Goal: Complete application form: Complete application form

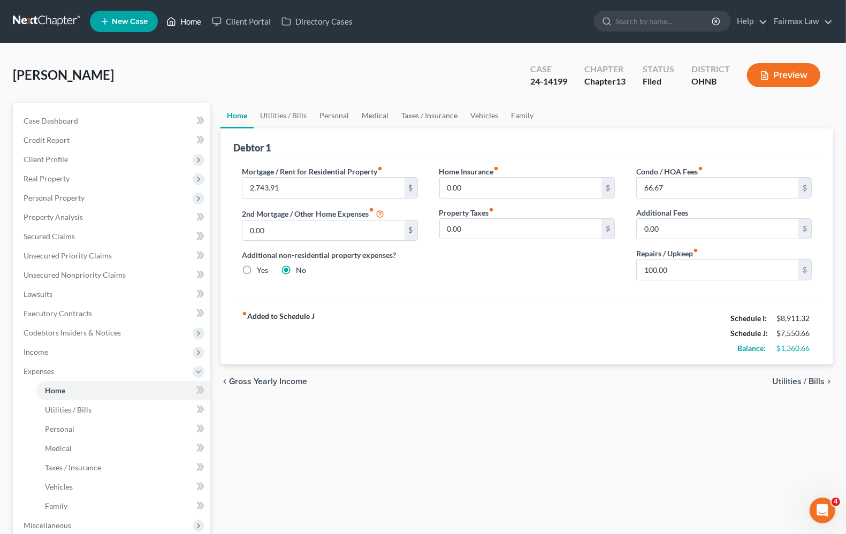
click at [194, 24] on link "Home" at bounding box center [183, 21] width 45 height 19
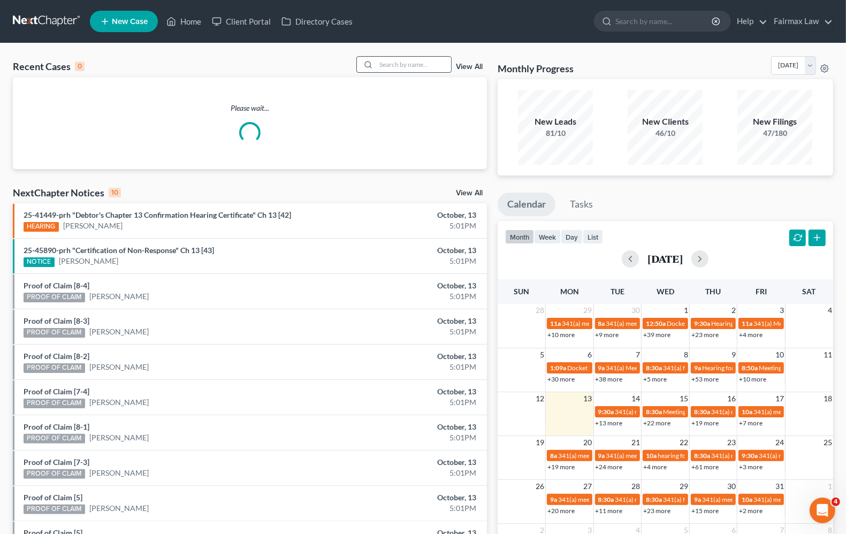
click at [394, 65] on input "search" at bounding box center [413, 65] width 75 height 16
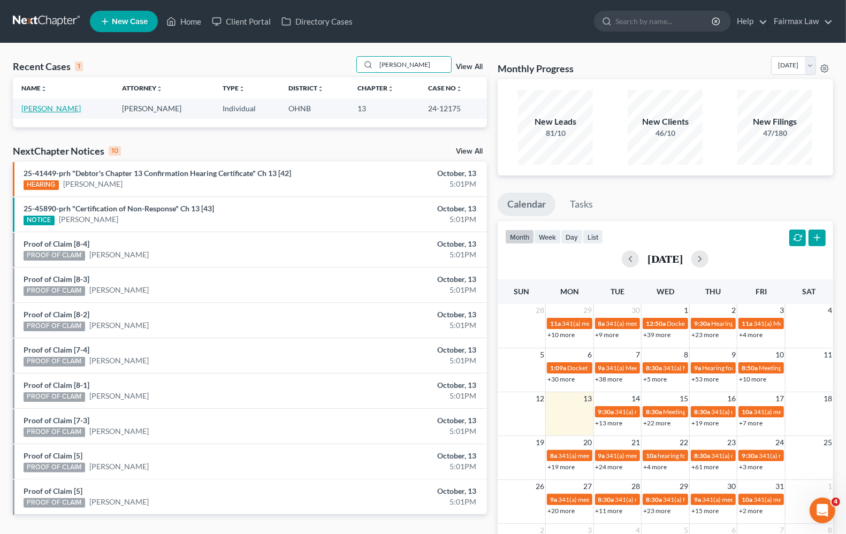
type input "[PERSON_NAME]"
click at [60, 110] on link "[PERSON_NAME]" at bounding box center [50, 108] width 59 height 9
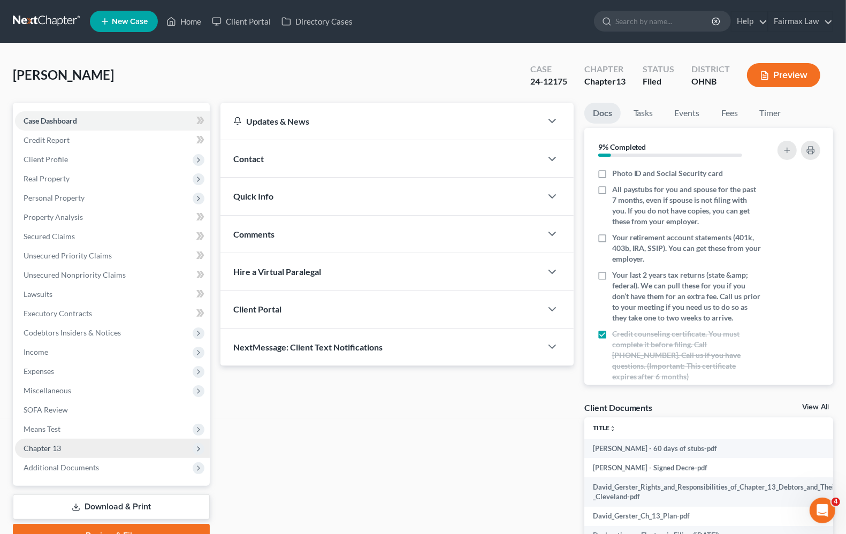
click at [28, 445] on span "Chapter 13" at bounding box center [42, 447] width 37 height 9
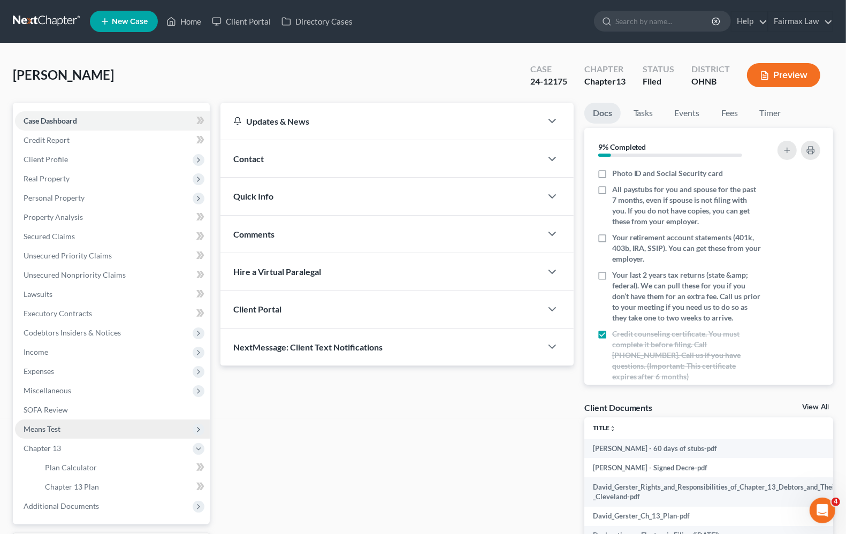
click at [38, 434] on span "Means Test" at bounding box center [112, 428] width 195 height 19
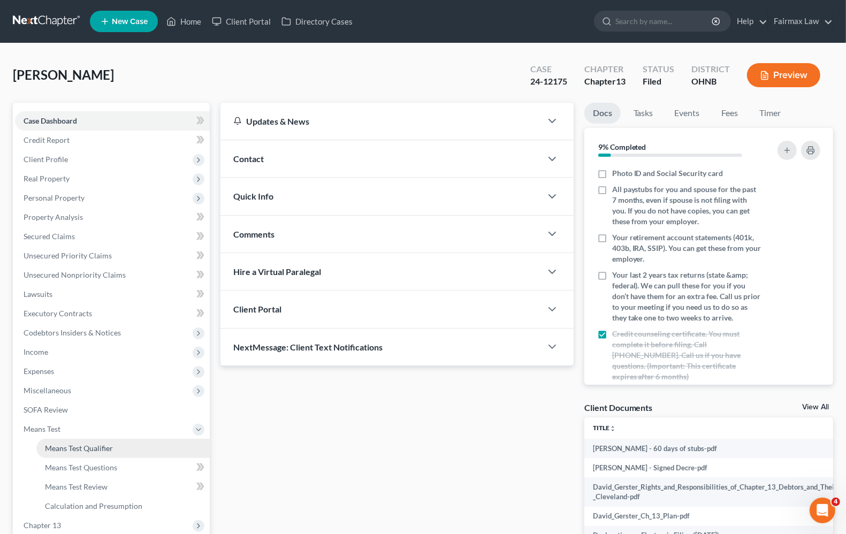
click at [48, 443] on span "Means Test Qualifier" at bounding box center [79, 447] width 68 height 9
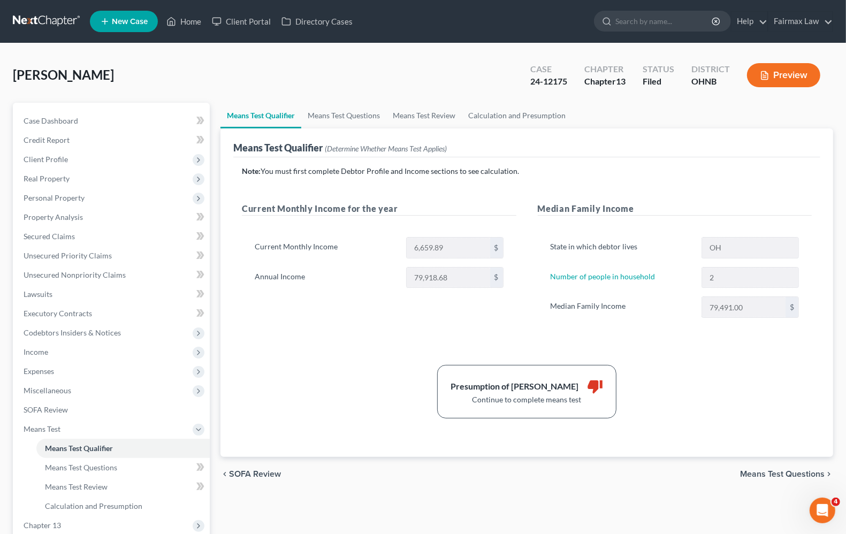
click at [789, 477] on span "Means Test Questions" at bounding box center [782, 474] width 85 height 9
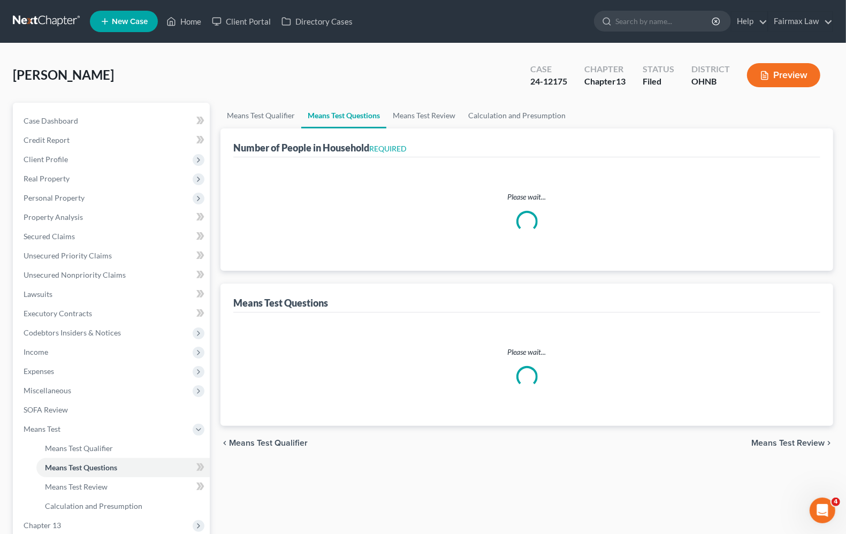
select select "1"
select select "60"
select select "2"
select select "1"
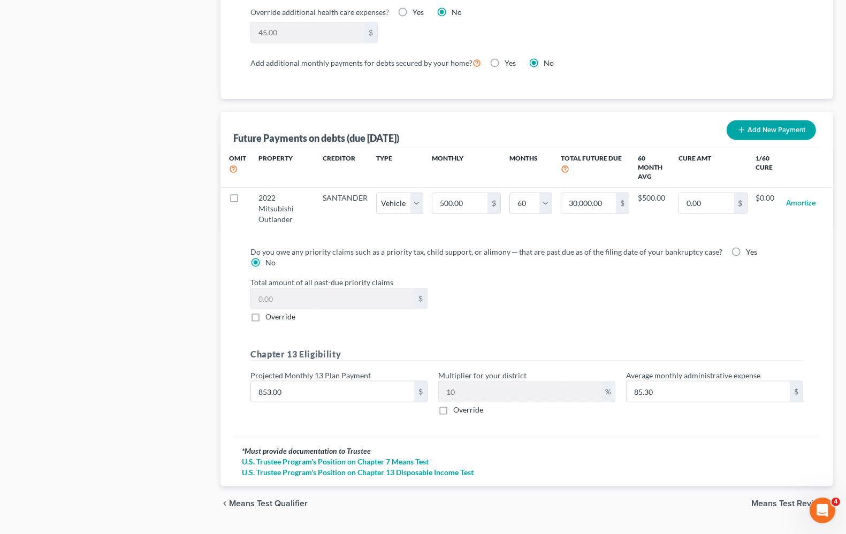
scroll to position [995, 0]
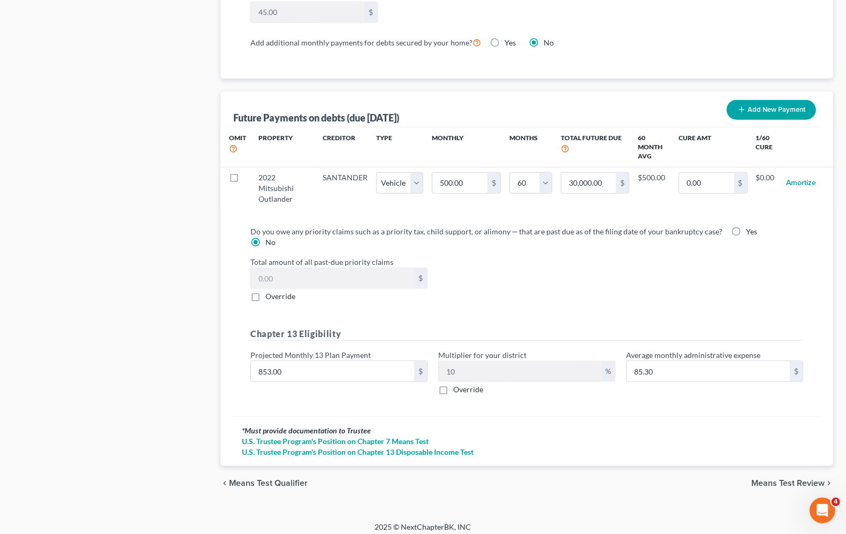
click at [776, 479] on span "Means Test Review" at bounding box center [787, 483] width 73 height 9
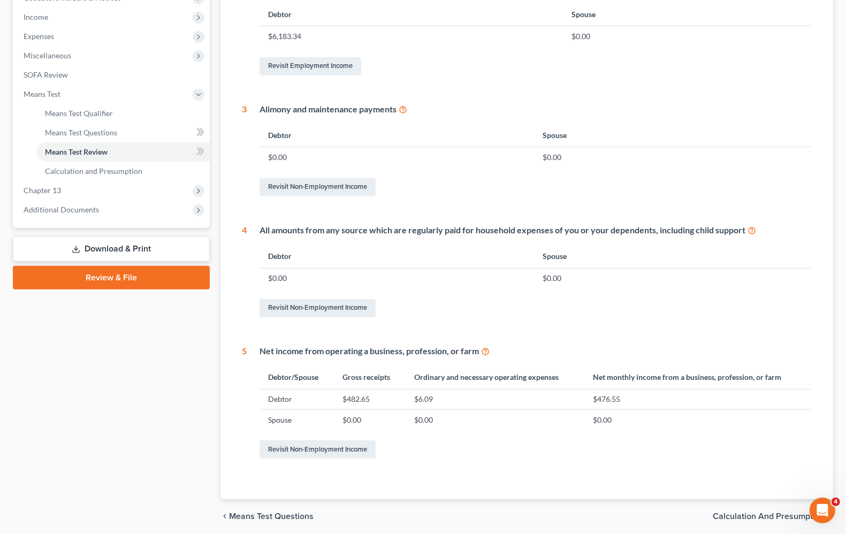
scroll to position [374, 0]
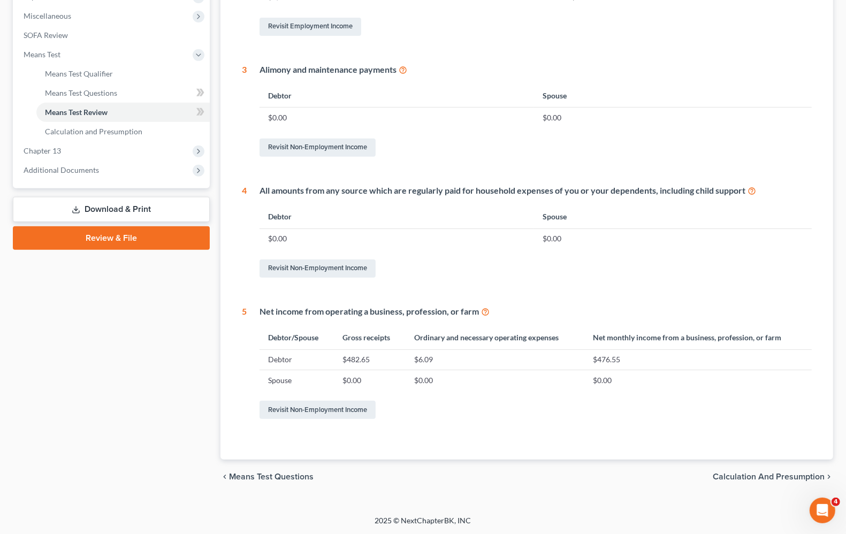
click at [741, 482] on div "chevron_left Means Test Questions Calculation and Presumption chevron_right" at bounding box center [526, 476] width 612 height 34
click at [741, 477] on span "Calculation and Presumption" at bounding box center [769, 476] width 112 height 9
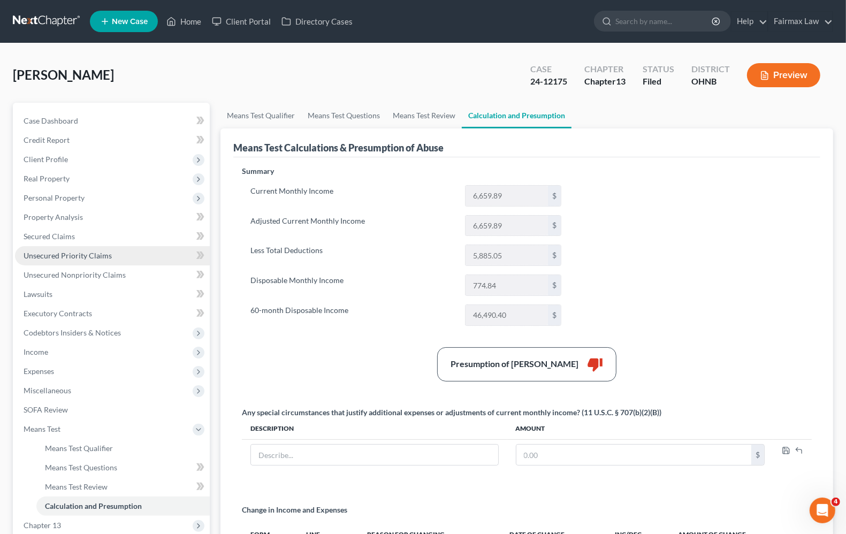
click at [63, 261] on link "Unsecured Priority Claims" at bounding box center [112, 255] width 195 height 19
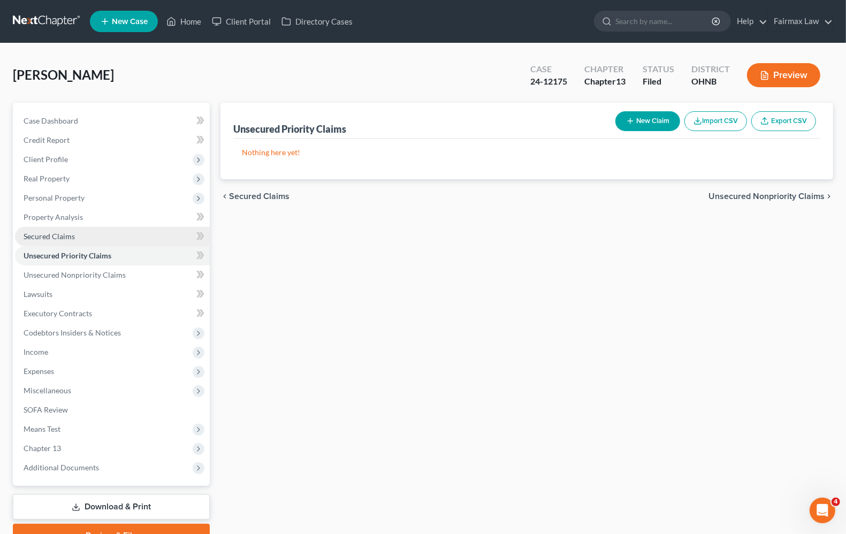
click at [65, 230] on link "Secured Claims" at bounding box center [112, 236] width 195 height 19
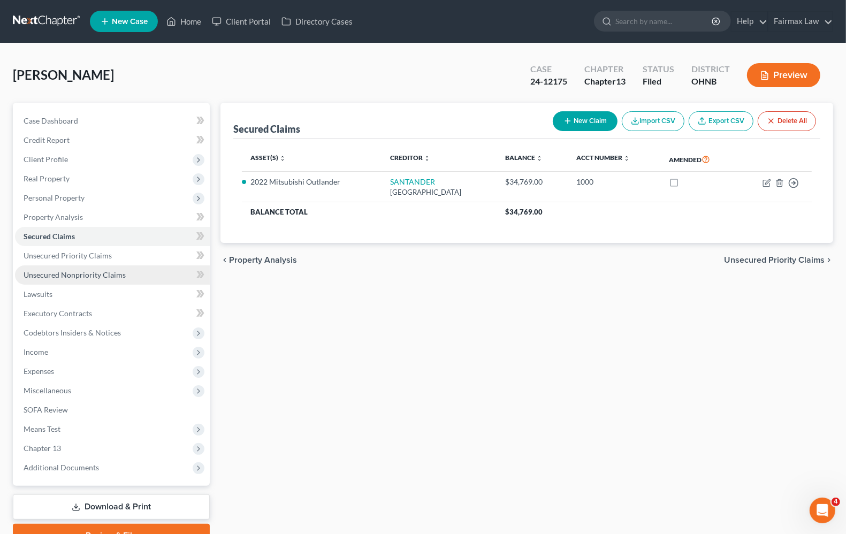
click at [73, 276] on span "Unsecured Nonpriority Claims" at bounding box center [75, 274] width 102 height 9
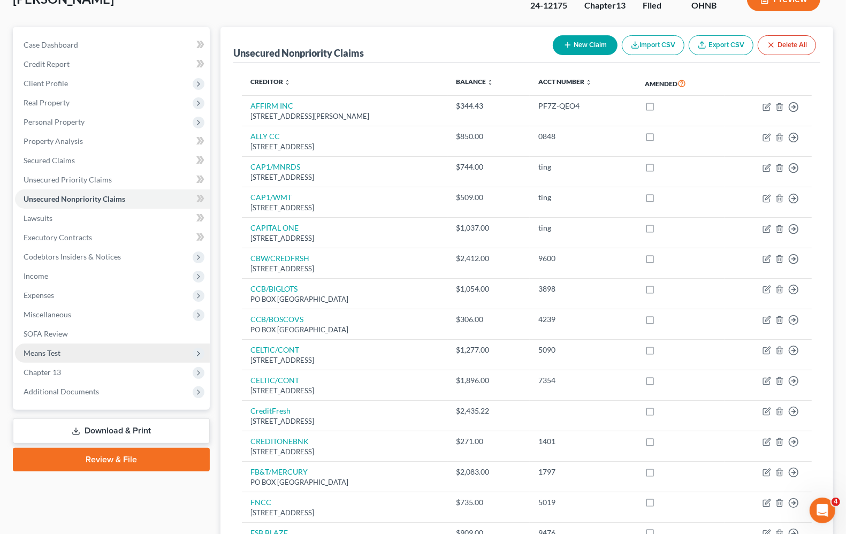
scroll to position [75, 0]
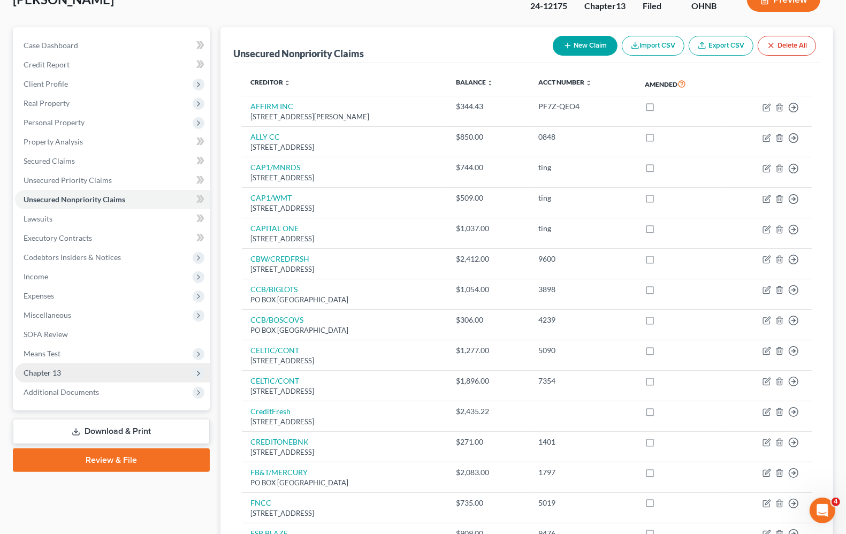
click at [67, 378] on span "Chapter 13" at bounding box center [112, 372] width 195 height 19
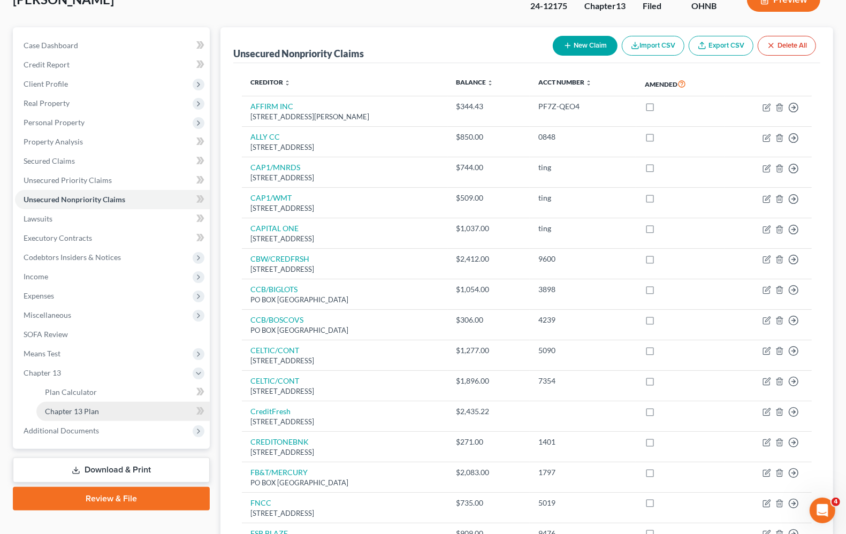
click at [59, 410] on span "Chapter 13 Plan" at bounding box center [72, 411] width 54 height 9
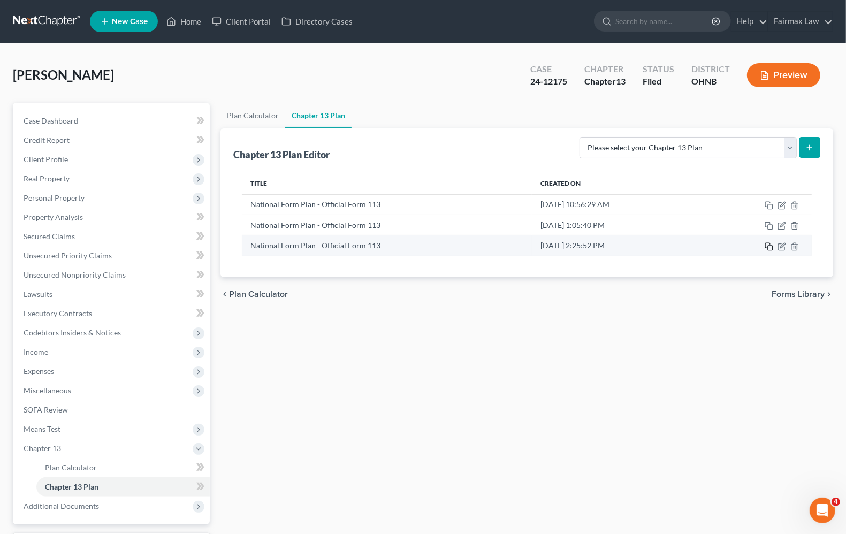
click at [766, 249] on icon "button" at bounding box center [768, 246] width 9 height 9
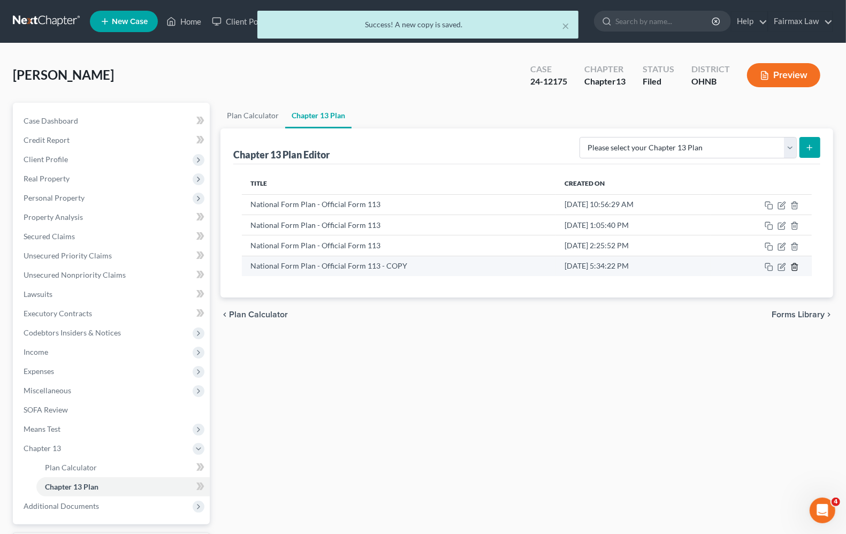
click at [796, 270] on icon "button" at bounding box center [794, 266] width 5 height 7
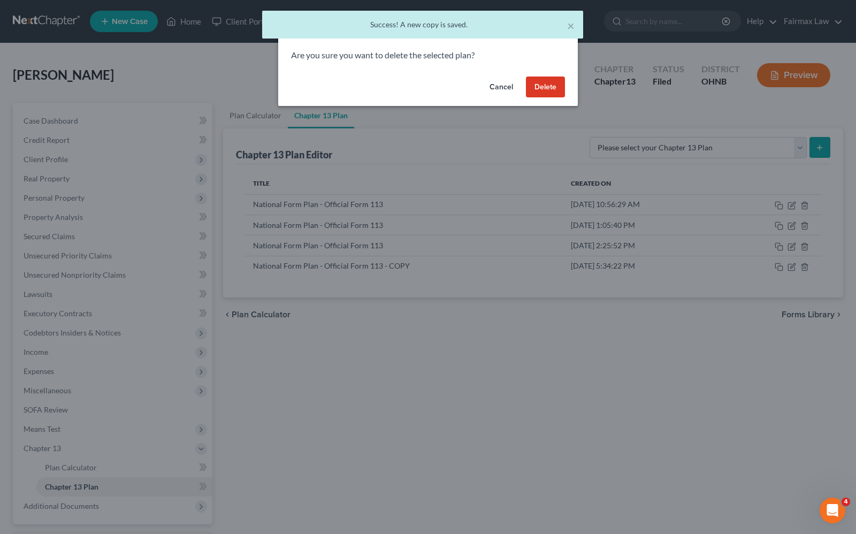
click at [530, 87] on button "Delete" at bounding box center [545, 86] width 39 height 21
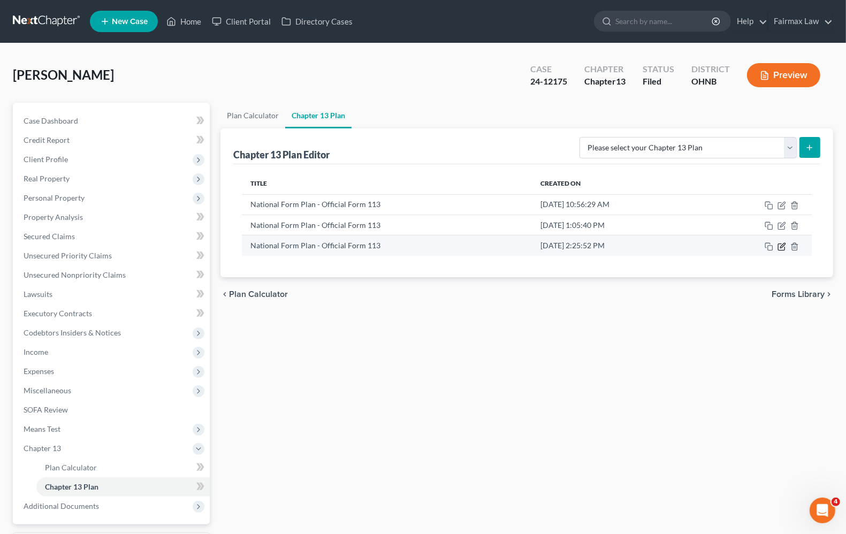
click at [781, 247] on icon "button" at bounding box center [781, 246] width 9 height 9
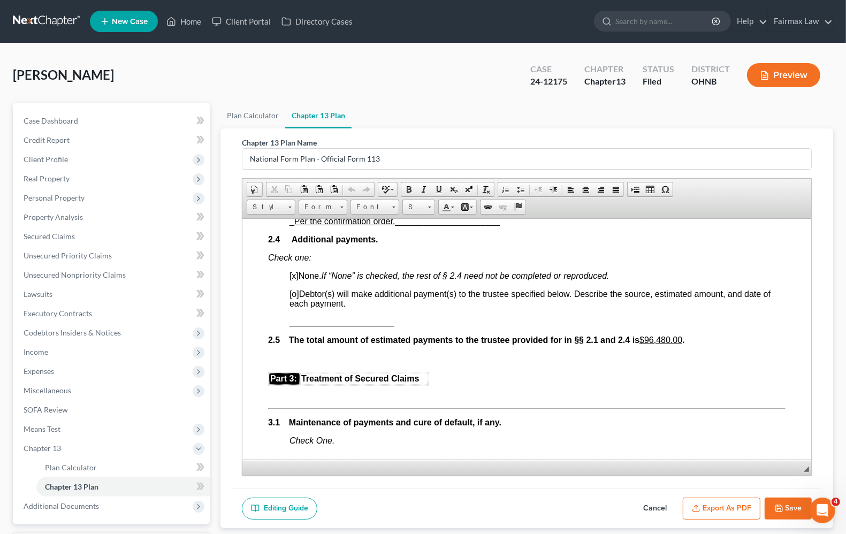
scroll to position [936, 0]
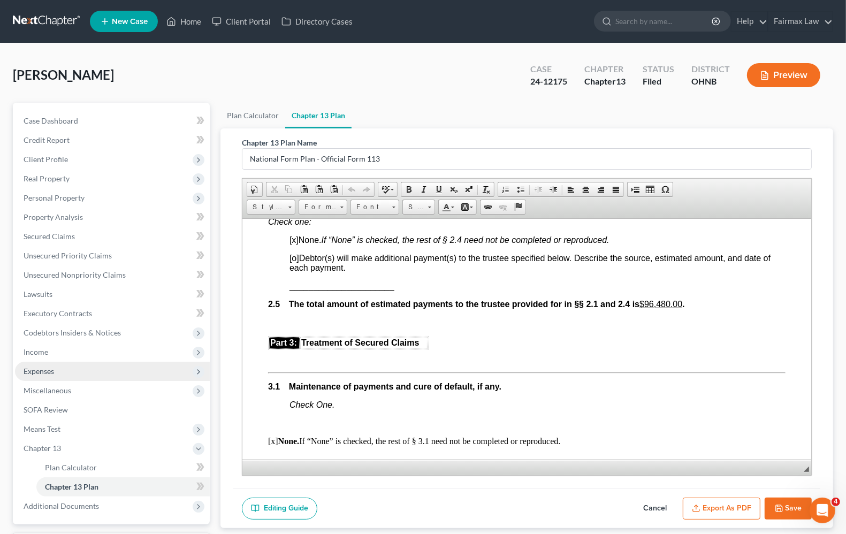
click at [51, 373] on span "Expenses" at bounding box center [39, 370] width 30 height 9
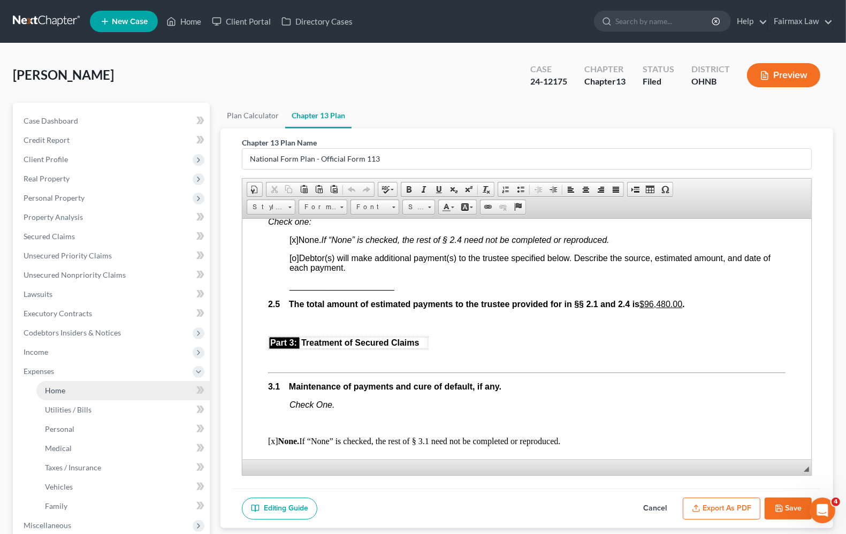
click at [64, 389] on span "Home" at bounding box center [55, 390] width 20 height 9
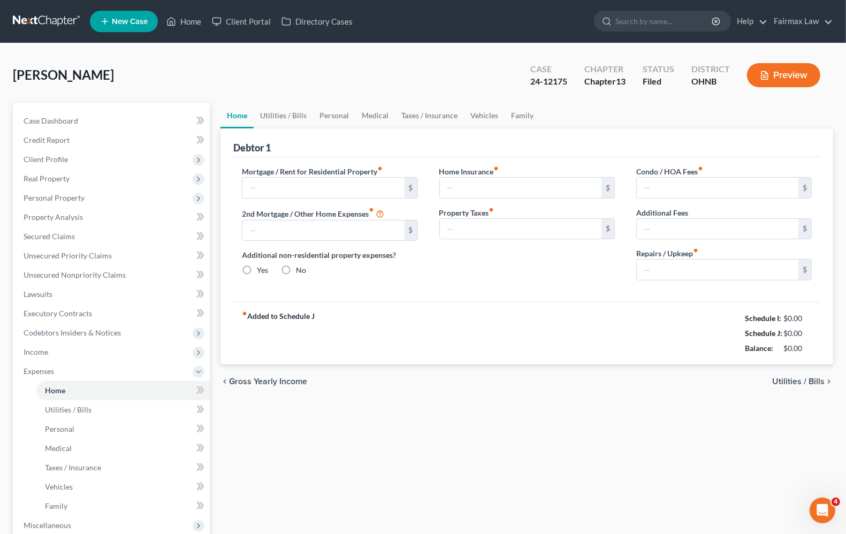
type input "975.00"
type input "0.00"
radio input "true"
type input "0.00"
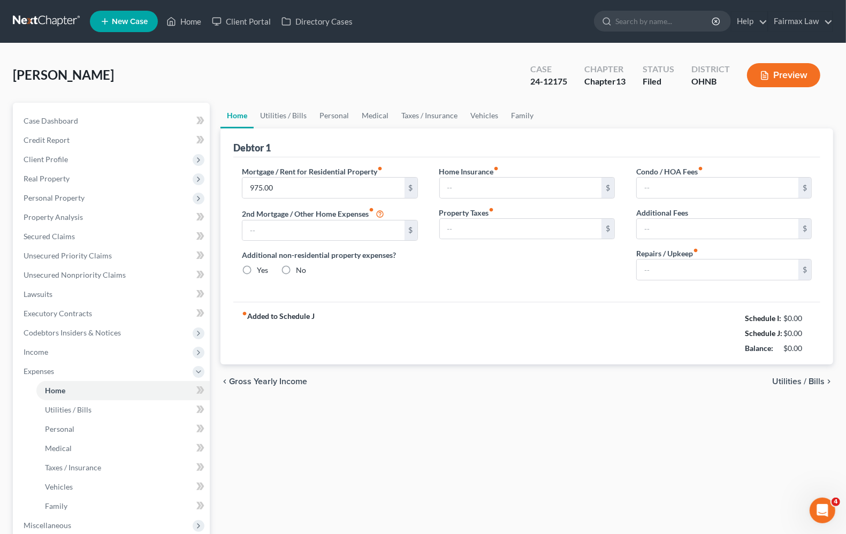
type input "0.00"
click at [137, 18] on span "New Case" at bounding box center [130, 22] width 36 height 8
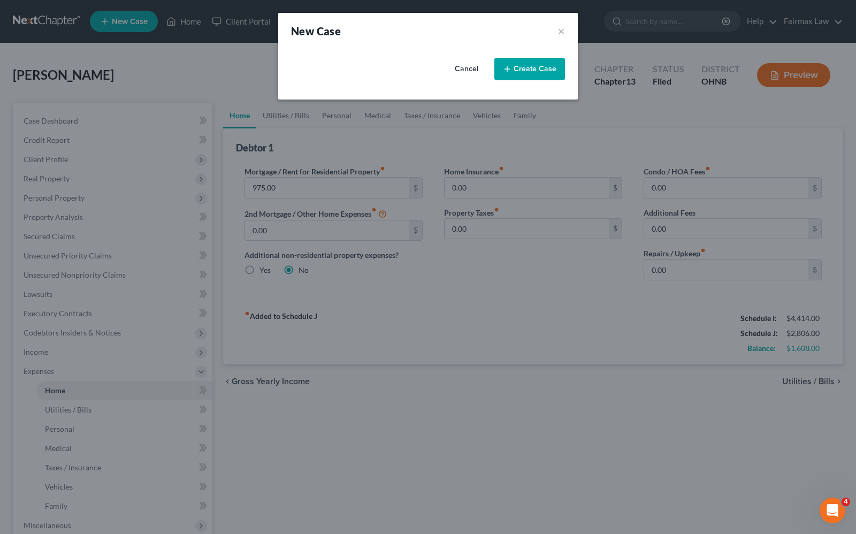
select select "40"
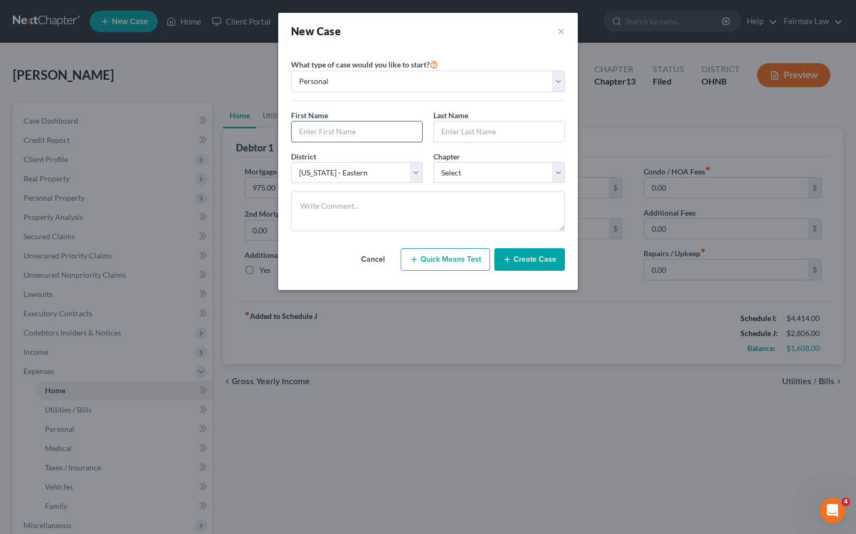
click at [340, 124] on input "text" at bounding box center [357, 131] width 131 height 20
type input "Davie"
type input "[PERSON_NAME] Test"
drag, startPoint x: 449, startPoint y: 178, endPoint x: 459, endPoint y: 170, distance: 12.2
click at [449, 178] on select "Select 7 11 12 13" at bounding box center [499, 172] width 132 height 21
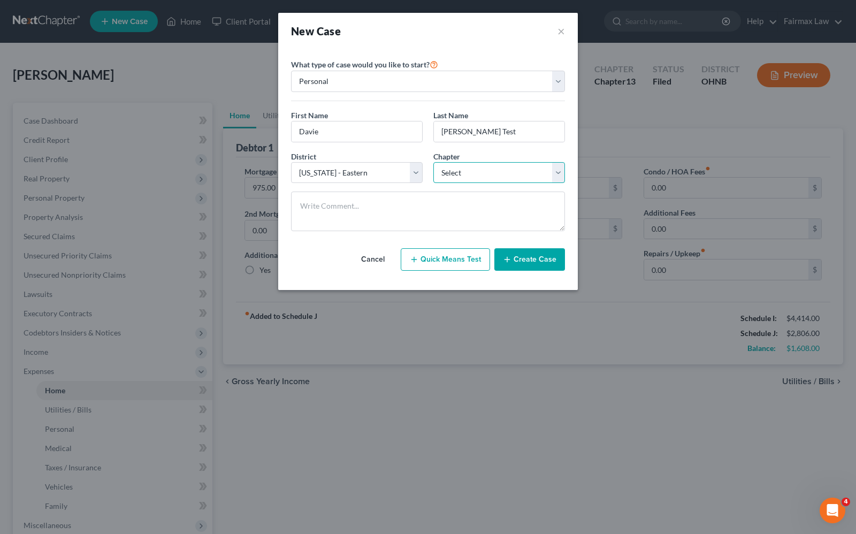
select select "0"
click at [433, 162] on select "Select 7 11 12 13" at bounding box center [499, 172] width 132 height 21
click at [434, 262] on button "Quick Means Test" at bounding box center [445, 259] width 89 height 22
select select "23"
select select "0"
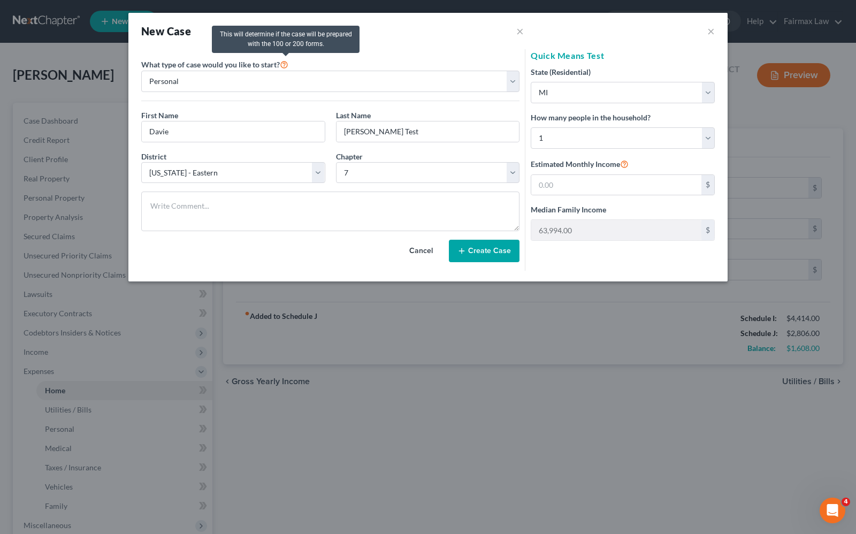
click at [285, 64] on icon at bounding box center [284, 64] width 9 height 10
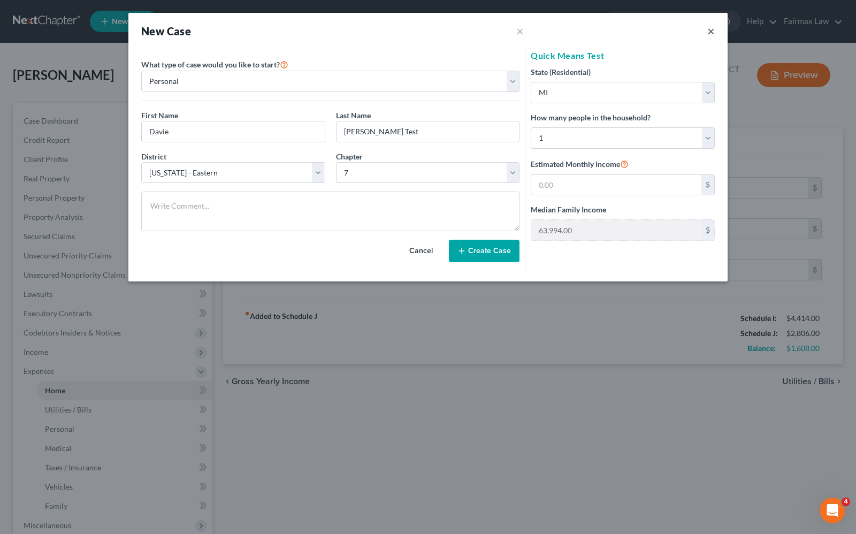
click at [713, 31] on button "×" at bounding box center [710, 31] width 7 height 13
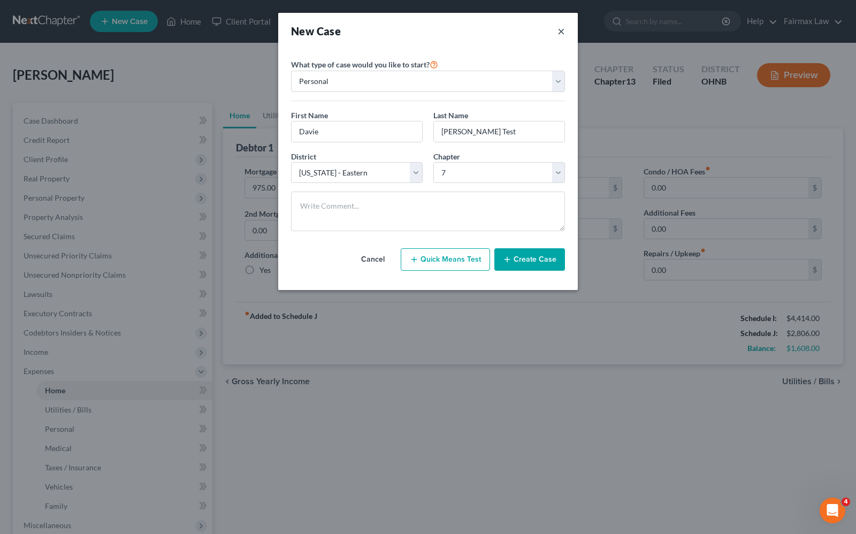
click at [562, 35] on button "×" at bounding box center [560, 31] width 7 height 15
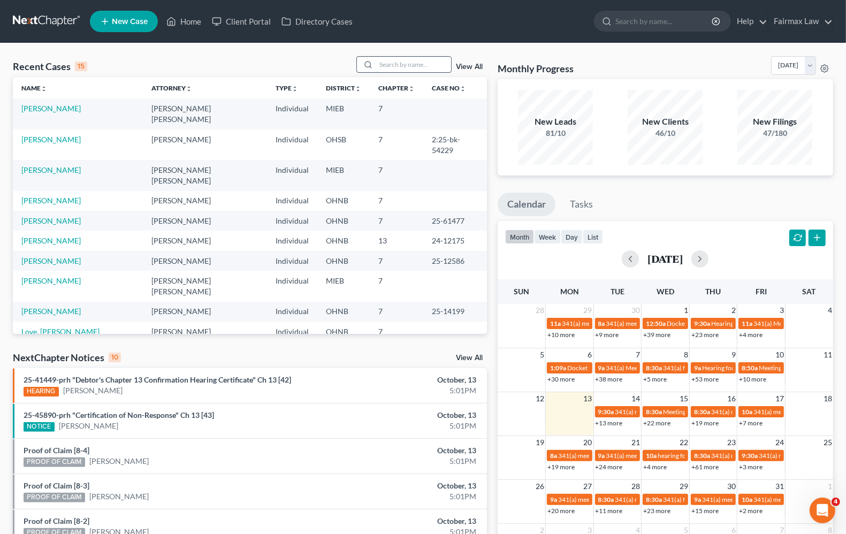
click at [408, 70] on input "search" at bounding box center [413, 65] width 75 height 16
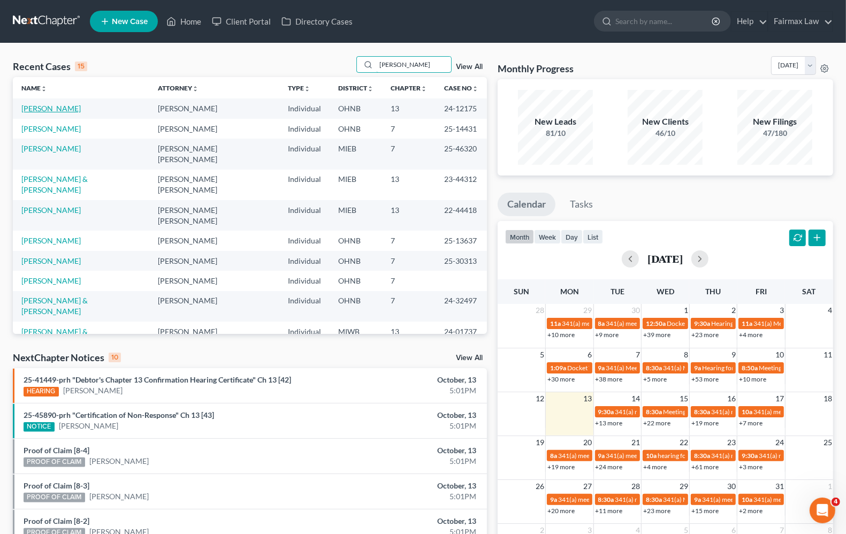
type input "david"
click at [46, 108] on link "[PERSON_NAME]" at bounding box center [50, 108] width 59 height 9
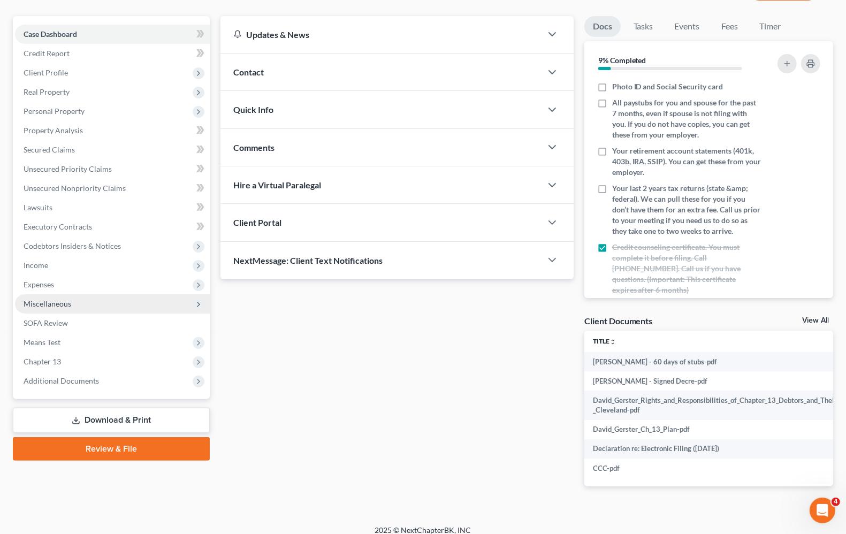
scroll to position [105, 0]
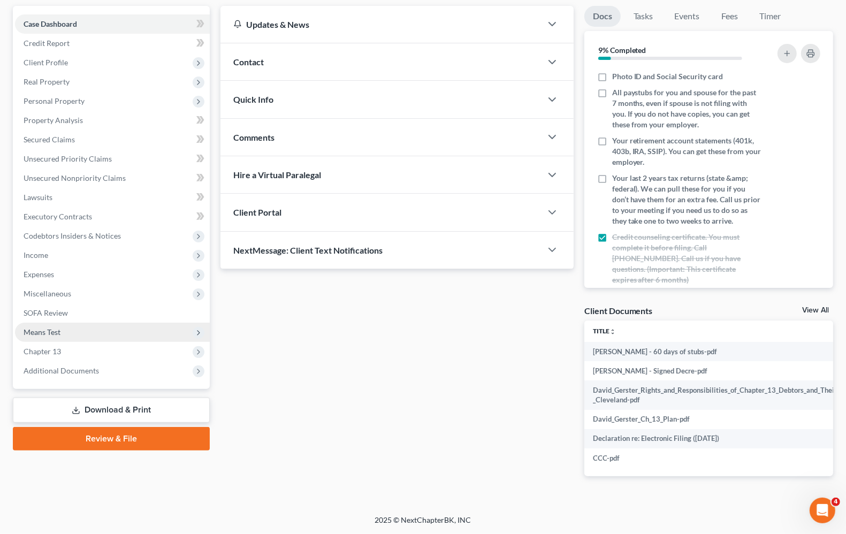
click at [56, 329] on span "Means Test" at bounding box center [112, 332] width 195 height 19
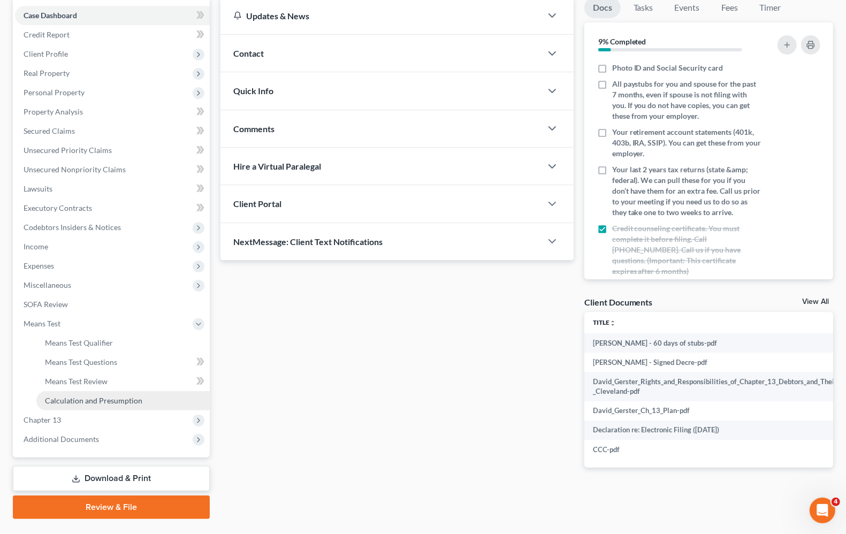
click at [103, 407] on link "Calculation and Presumption" at bounding box center [122, 400] width 173 height 19
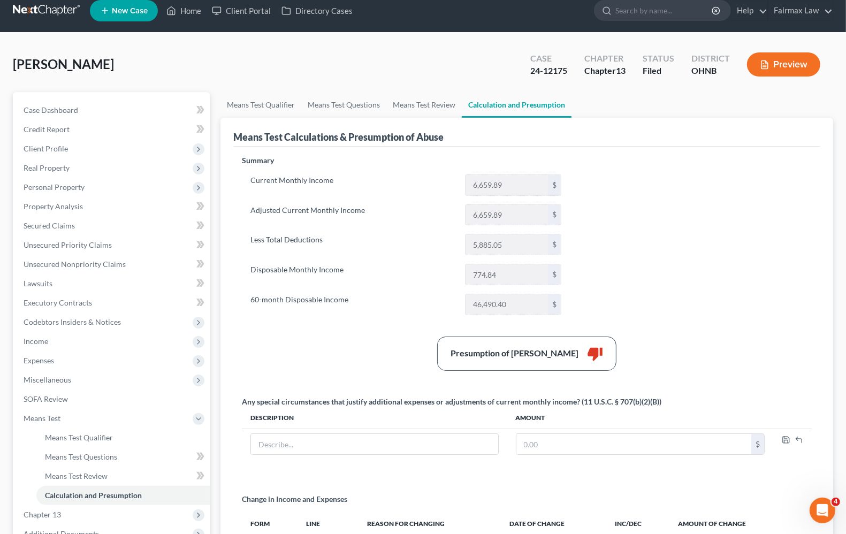
scroll to position [159, 0]
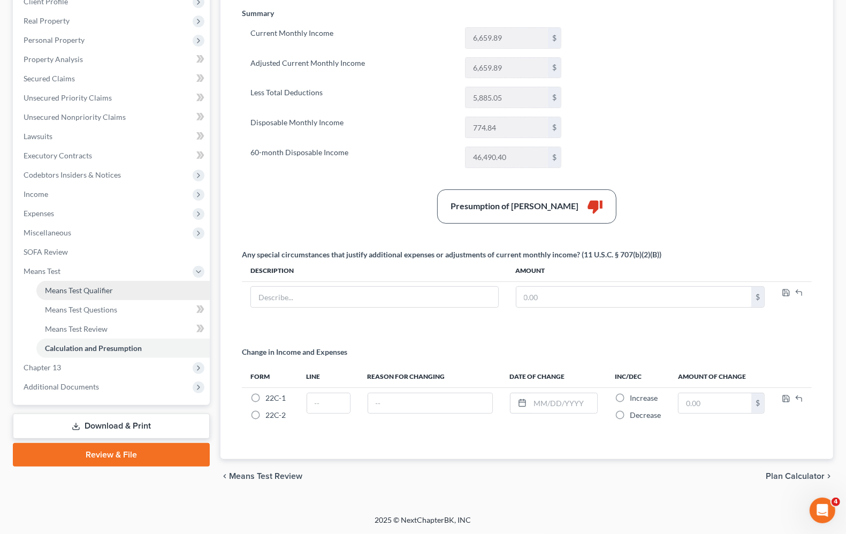
click at [91, 292] on span "Means Test Qualifier" at bounding box center [79, 290] width 68 height 9
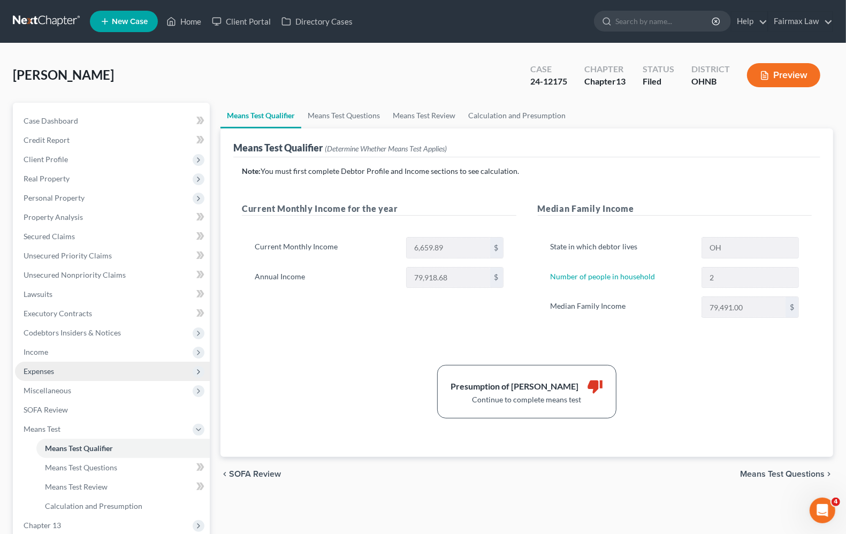
click at [47, 368] on span "Expenses" at bounding box center [39, 370] width 30 height 9
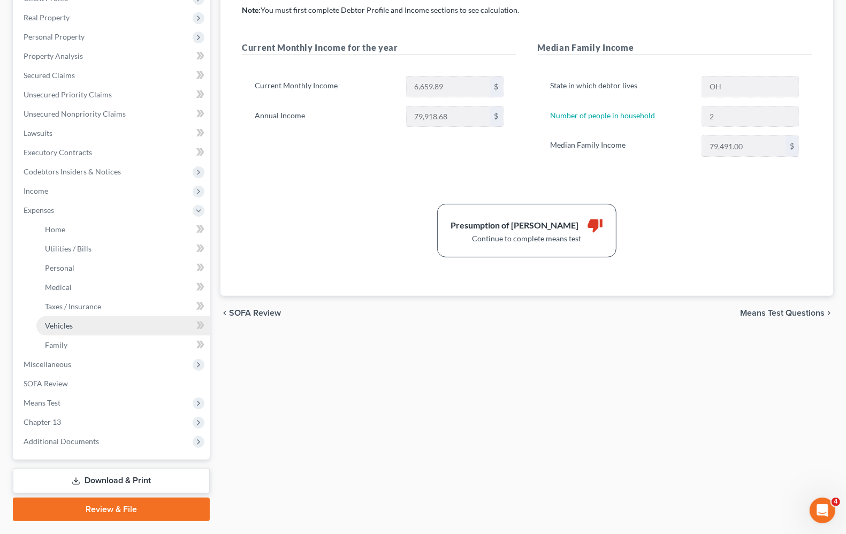
scroll to position [188, 0]
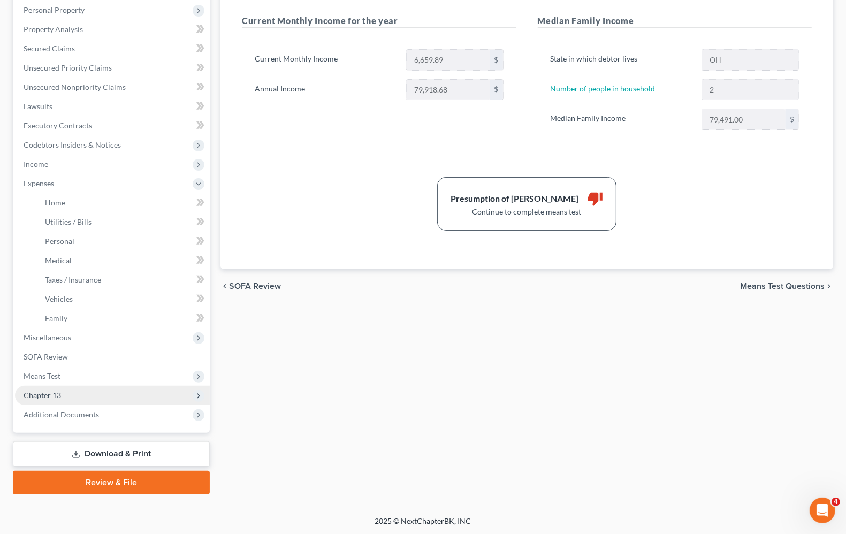
click at [55, 394] on span "Chapter 13" at bounding box center [42, 394] width 37 height 9
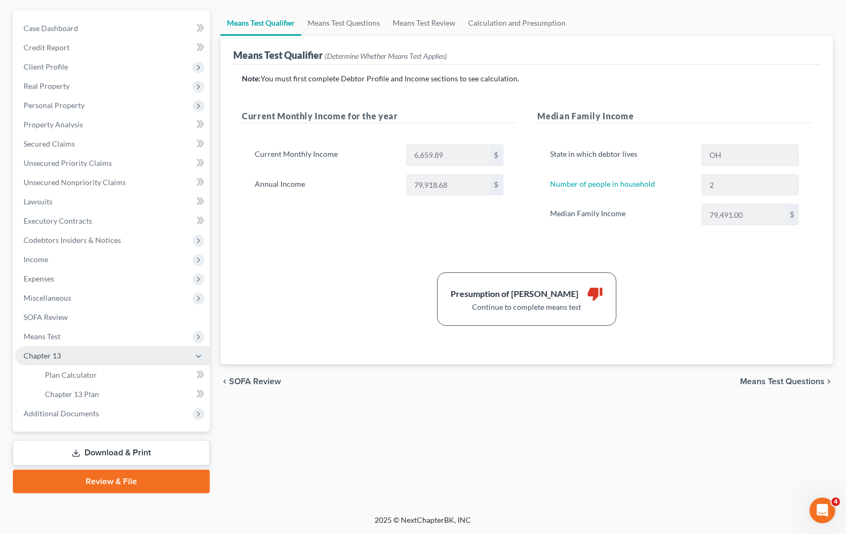
scroll to position [91, 0]
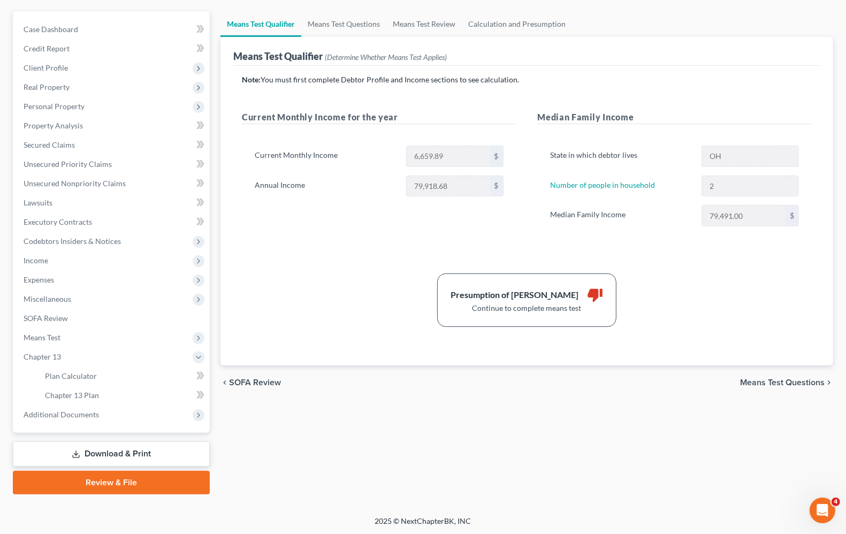
click at [800, 382] on span "Means Test Questions" at bounding box center [782, 382] width 85 height 9
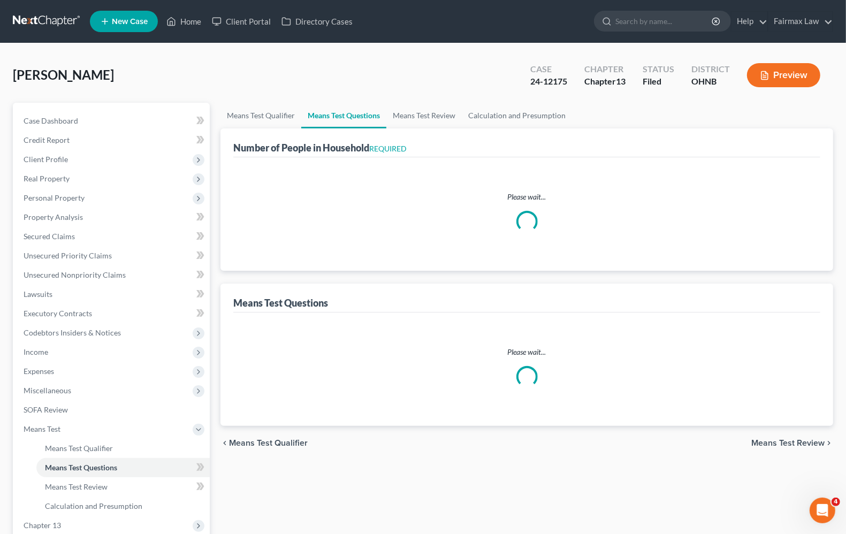
select select "1"
select select "60"
select select "2"
select select "1"
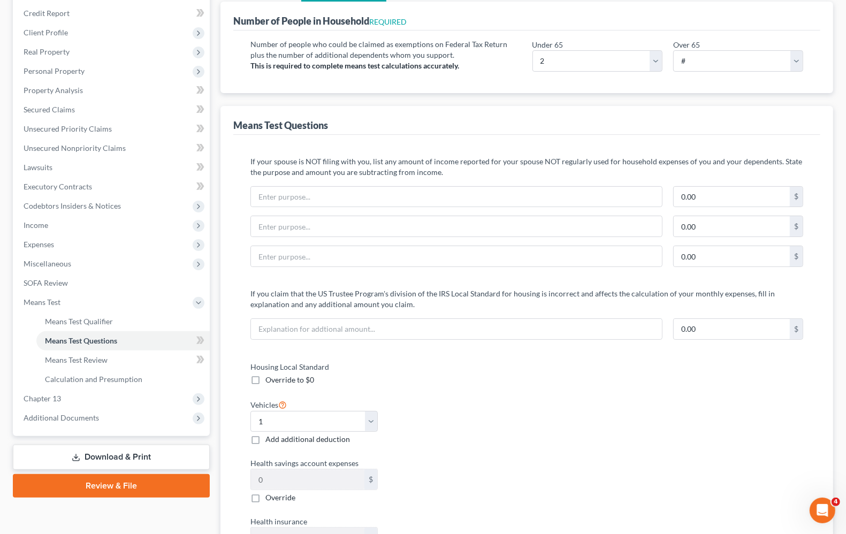
scroll to position [201, 0]
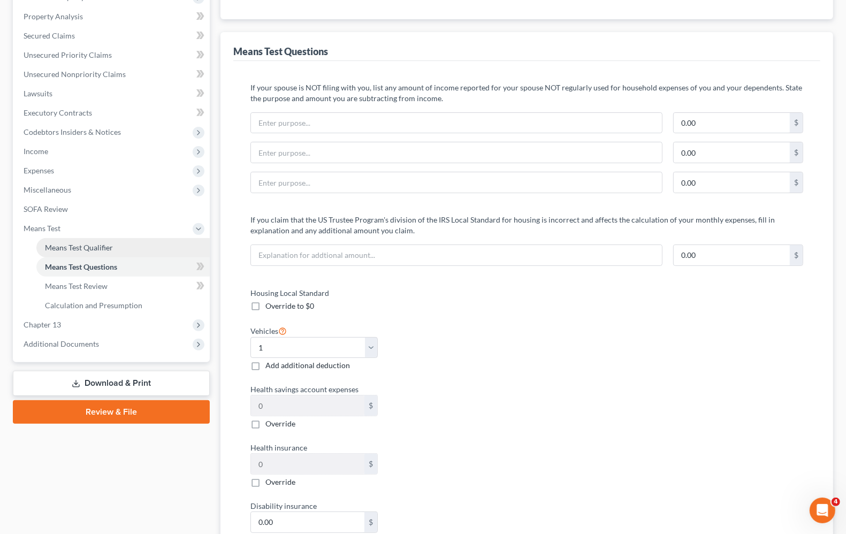
click at [121, 249] on link "Means Test Qualifier" at bounding box center [122, 247] width 173 height 19
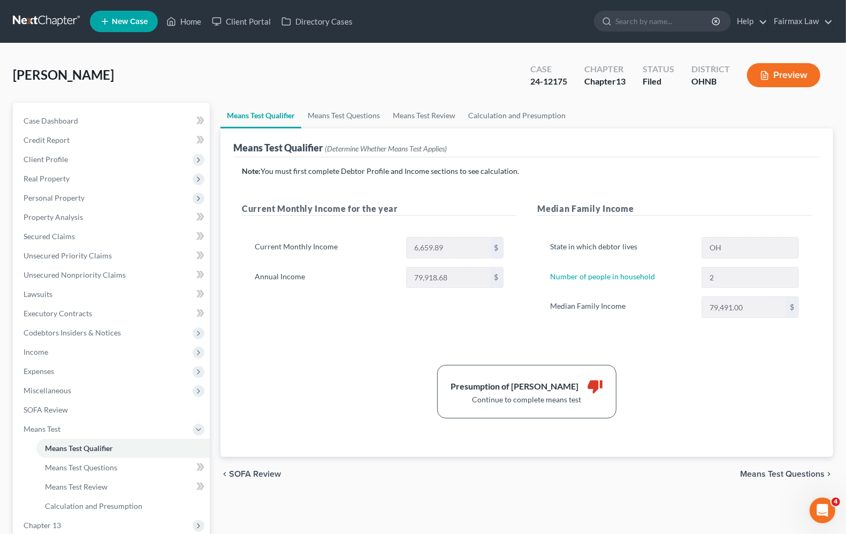
click at [118, 19] on span "New Case" at bounding box center [130, 22] width 36 height 8
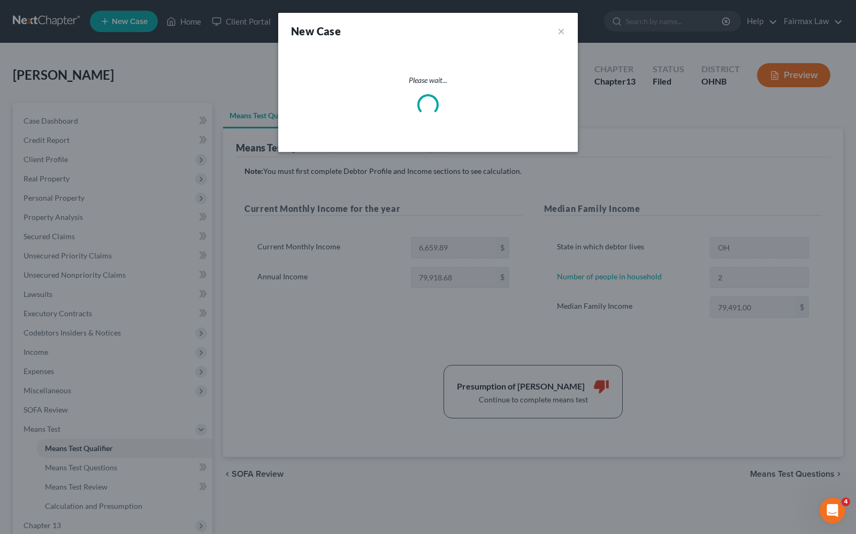
select select "40"
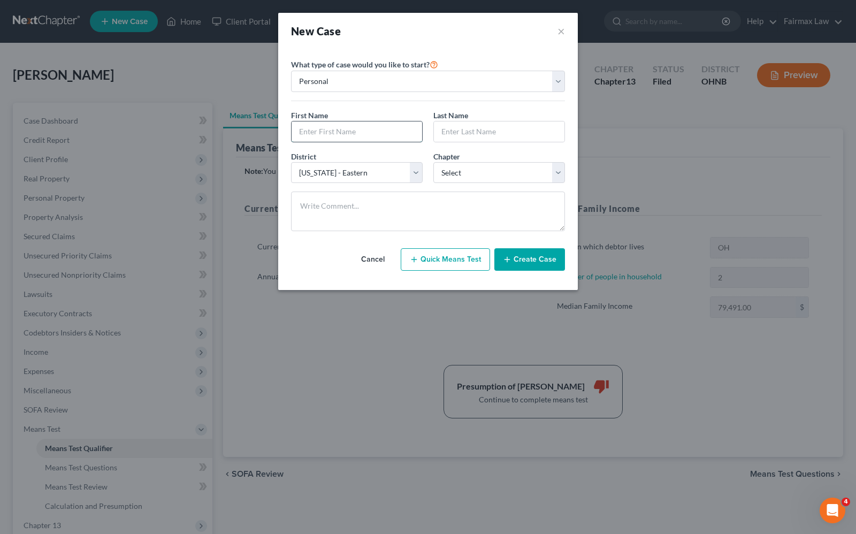
click at [340, 128] on input "text" at bounding box center [357, 131] width 131 height 20
type input "Davie"
type input "[PERSON_NAME] Test"
click at [488, 174] on select "Select 7 11 12 13" at bounding box center [499, 172] width 132 height 21
select select "3"
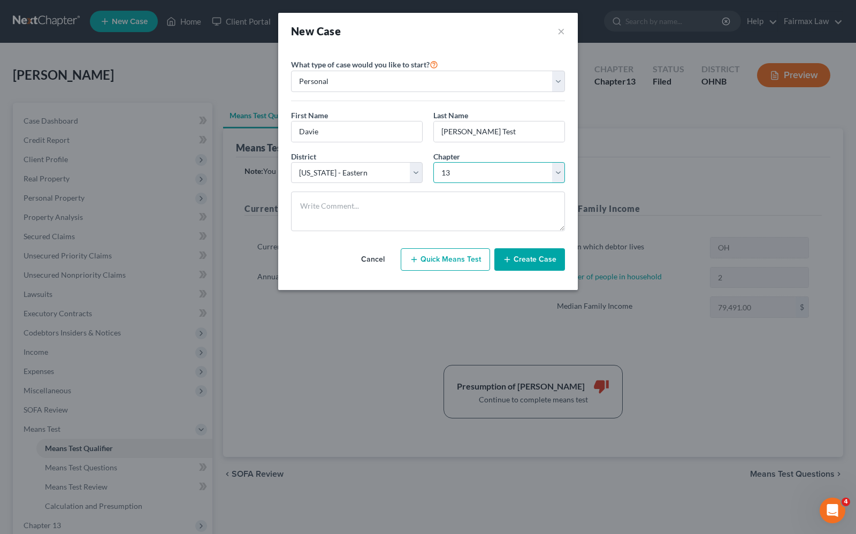
click at [433, 162] on select "Select 7 11 12 13" at bounding box center [499, 172] width 132 height 21
click at [432, 259] on button "Quick Means Test" at bounding box center [445, 259] width 89 height 22
select select "23"
select select "0"
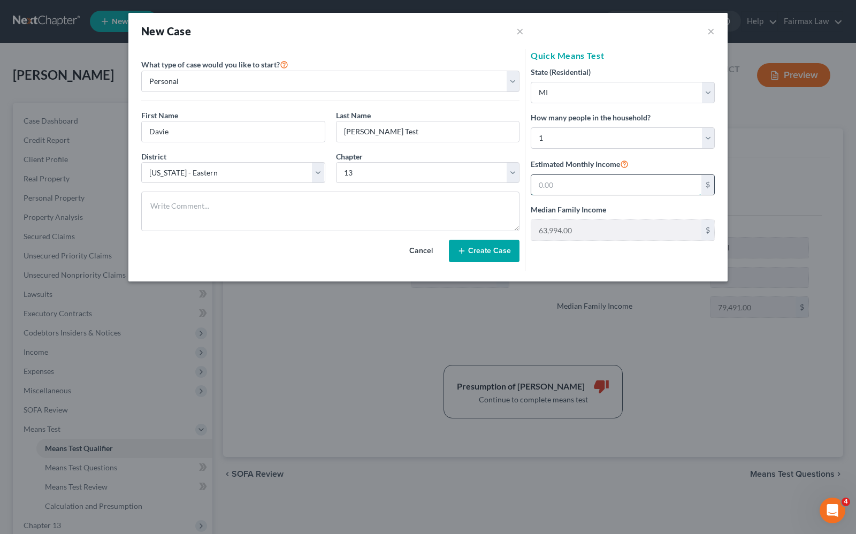
click at [606, 185] on input "text" at bounding box center [616, 185] width 170 height 20
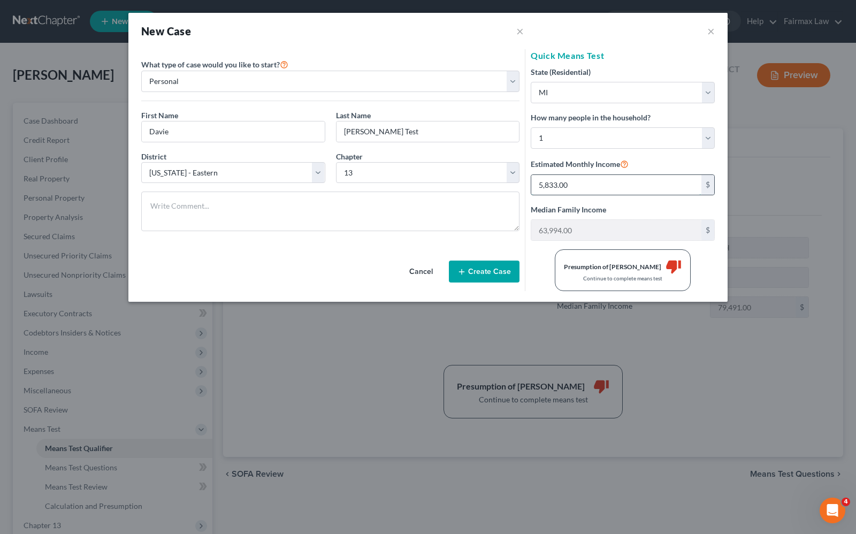
type input "5,833.00"
click at [648, 273] on div "Presumption of Abuse Arises thumb_down" at bounding box center [623, 266] width 118 height 16
click at [665, 259] on icon "thumb_down" at bounding box center [673, 266] width 16 height 16
click at [559, 265] on div "Presumption of Abuse Arises thumb_down Continue to complete means test" at bounding box center [622, 270] width 195 height 42
